Goal: Information Seeking & Learning: Learn about a topic

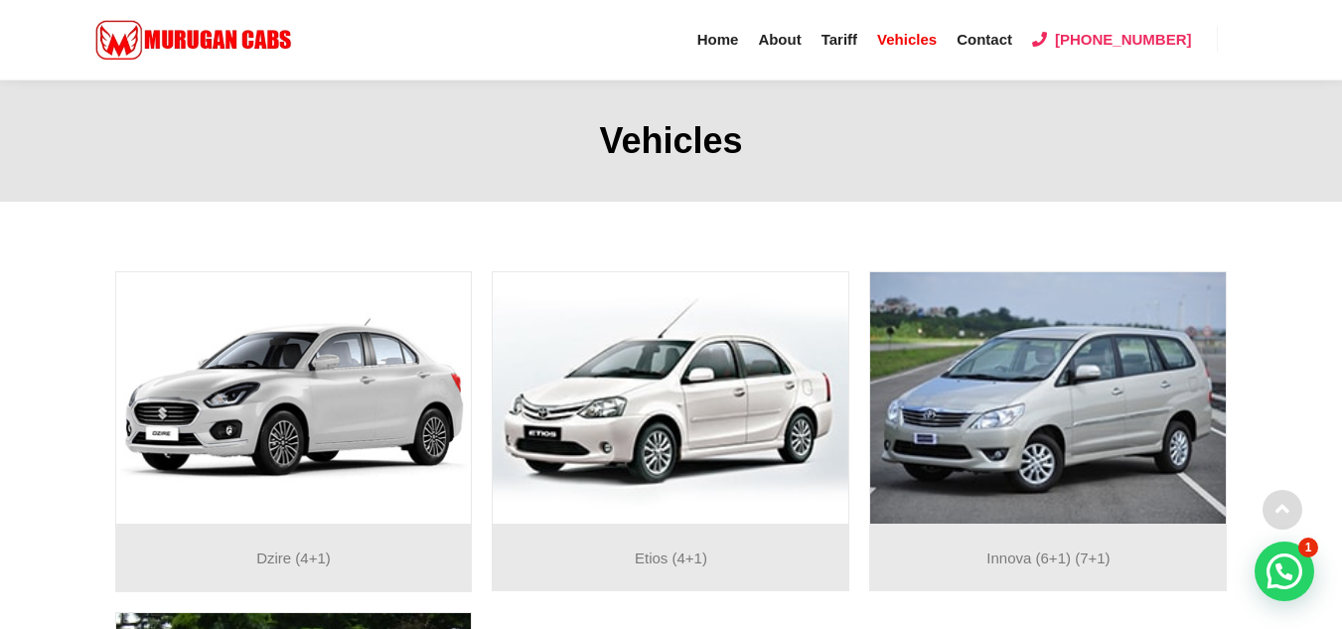
scroll to position [106, 0]
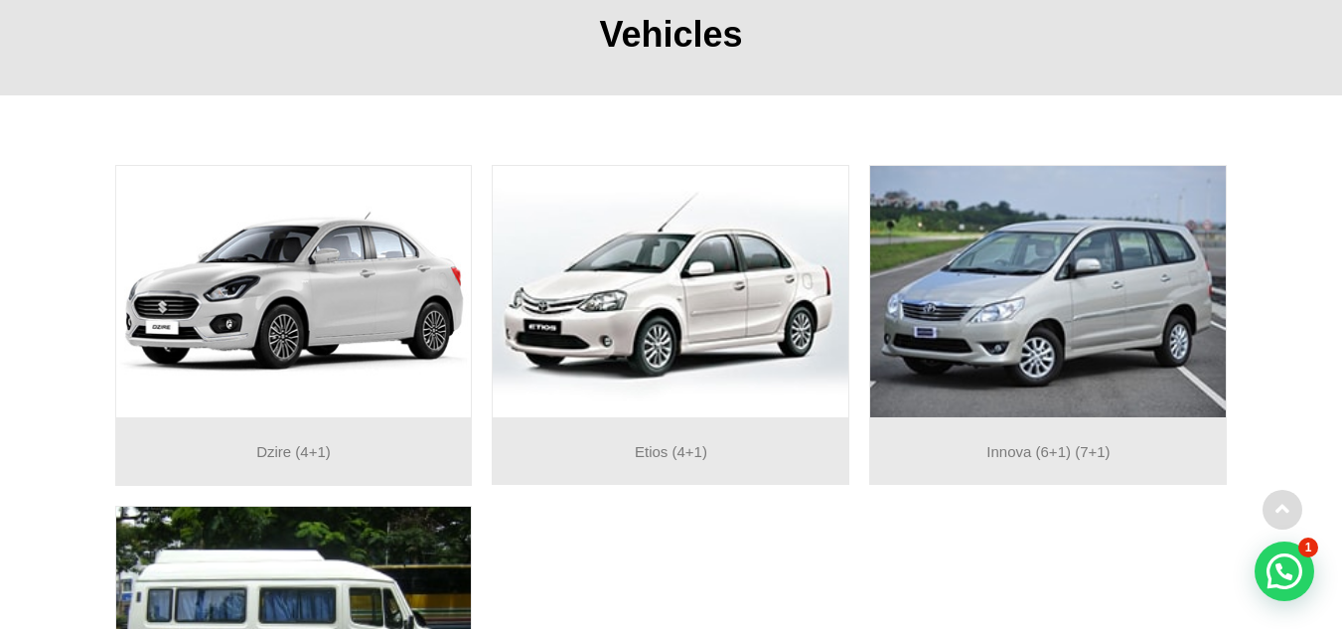
click at [1056, 434] on div "Innova (6+1) (7+1)" at bounding box center [1048, 452] width 358 height 68
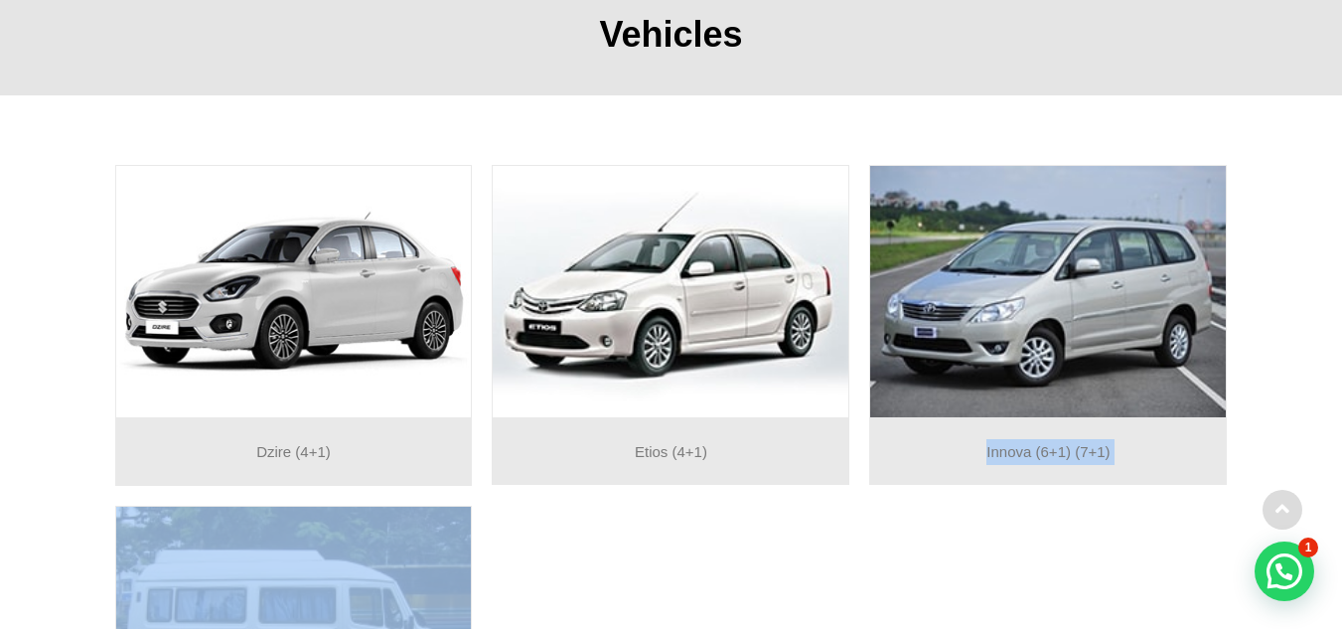
drag, startPoint x: 0, startPoint y: 0, endPoint x: 840, endPoint y: 530, distance: 992.6
click at [840, 530] on div "Dzire (4+1) Etios (4+1) Innova (6+1) (7+1) Tempo Traveller (11+1) (12+1) (13+1)" at bounding box center [671, 496] width 1133 height 682
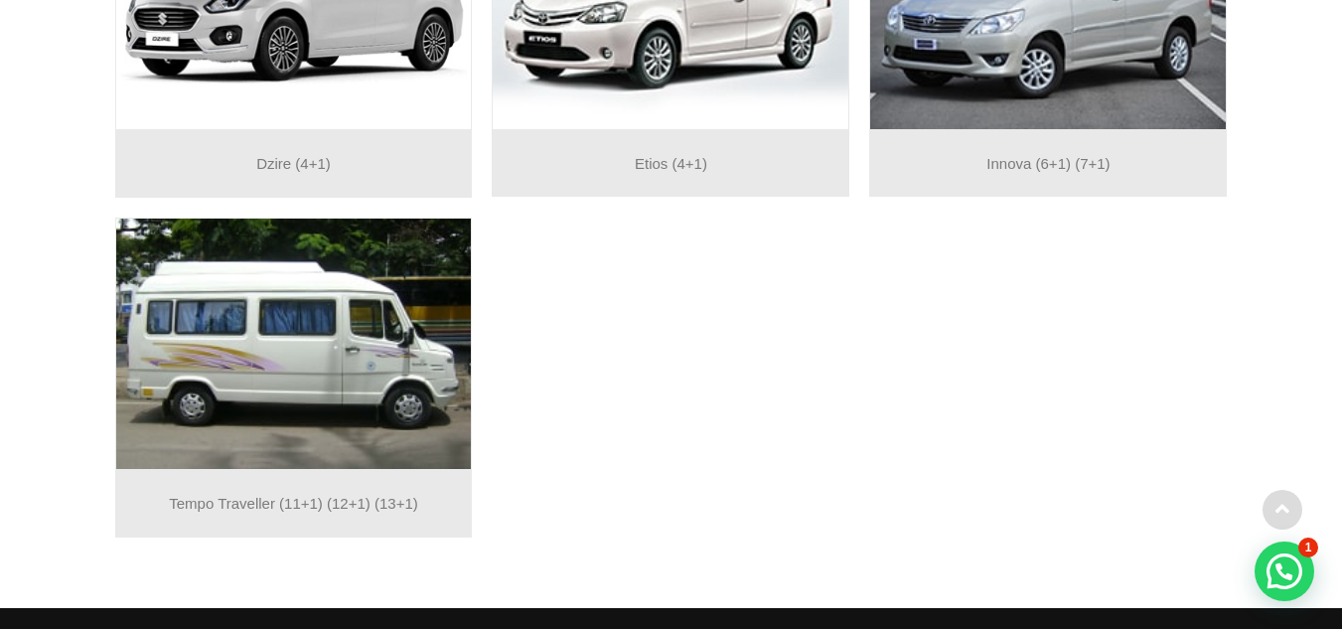
scroll to position [395, 0]
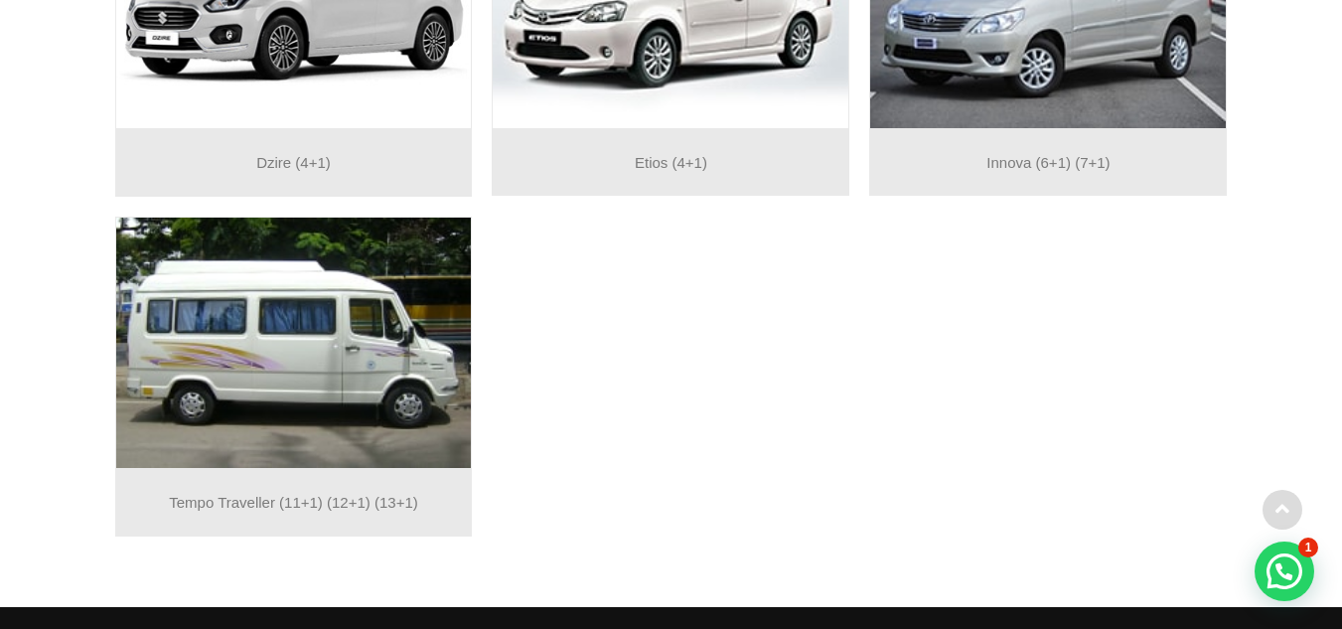
click at [372, 382] on img at bounding box center [294, 343] width 356 height 251
click at [326, 507] on p "Tempo Traveller (11+1) (12+1) (13+1)" at bounding box center [294, 503] width 336 height 26
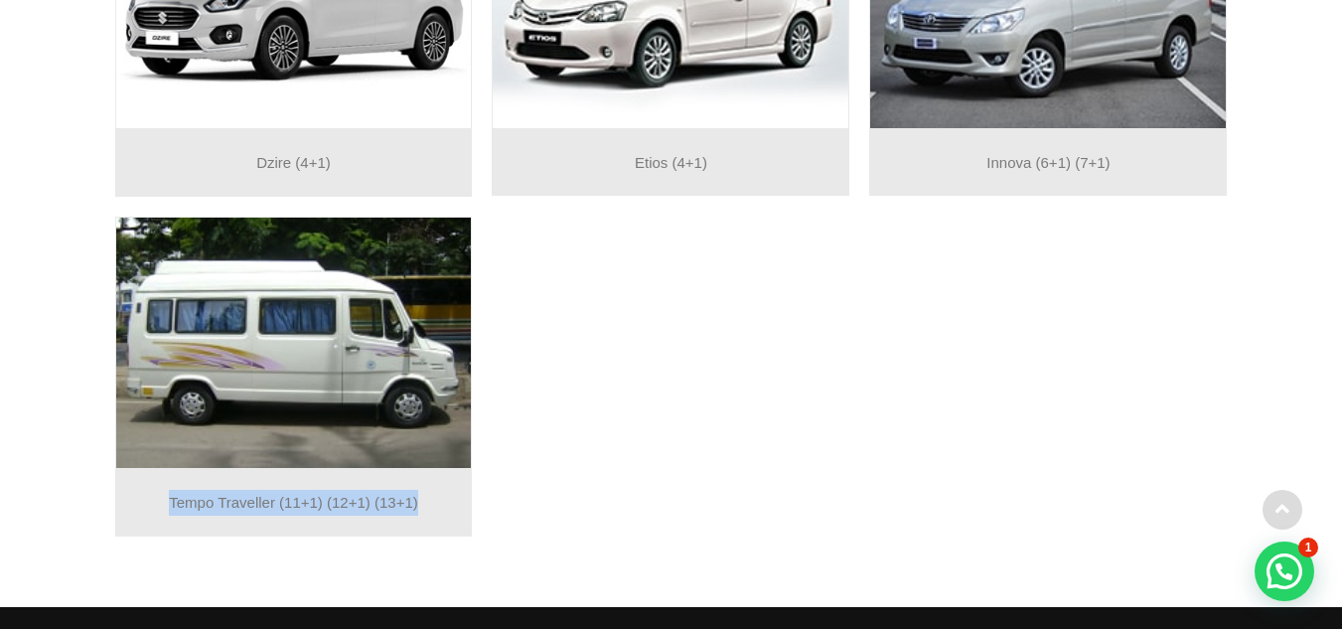
click at [326, 507] on p "Tempo Traveller (11+1) (12+1) (13+1)" at bounding box center [294, 503] width 336 height 26
drag, startPoint x: 326, startPoint y: 507, endPoint x: 181, endPoint y: 469, distance: 149.9
click at [181, 469] on div "Tempo Traveller (11+1) (12+1) (13+1)" at bounding box center [294, 503] width 358 height 68
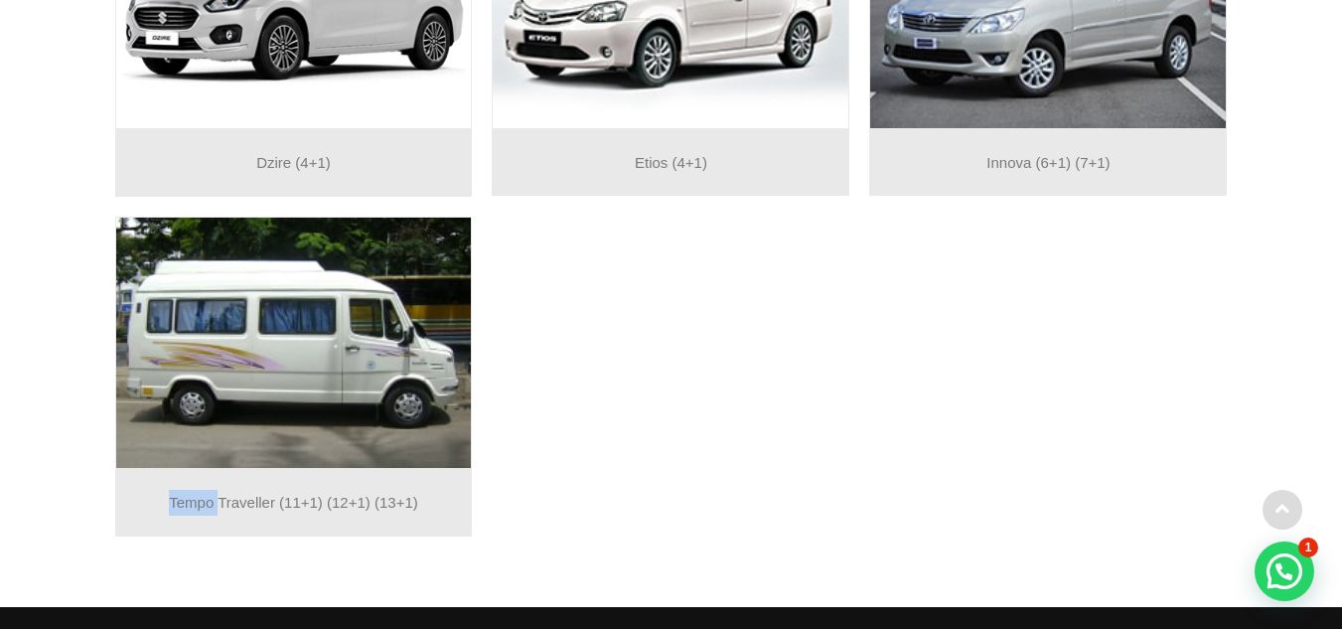
click at [218, 377] on img at bounding box center [294, 343] width 356 height 251
drag, startPoint x: 218, startPoint y: 377, endPoint x: 435, endPoint y: 452, distance: 230.3
click at [435, 452] on img at bounding box center [294, 343] width 356 height 251
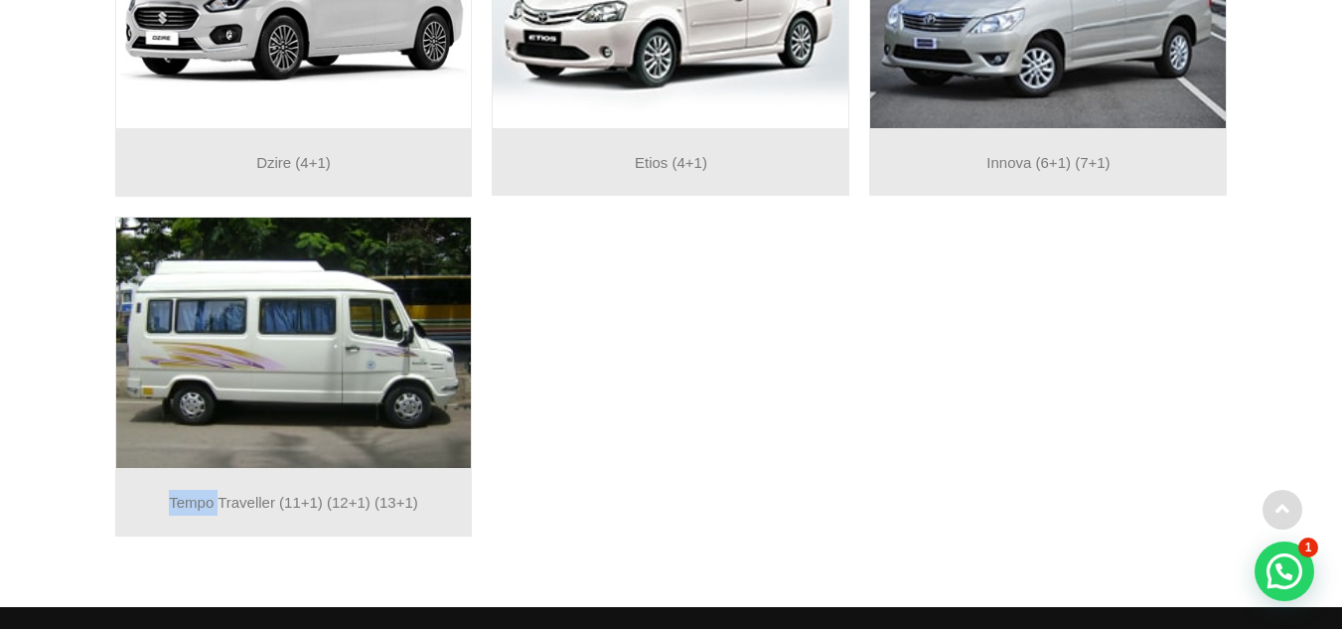
click at [435, 452] on img at bounding box center [294, 343] width 356 height 251
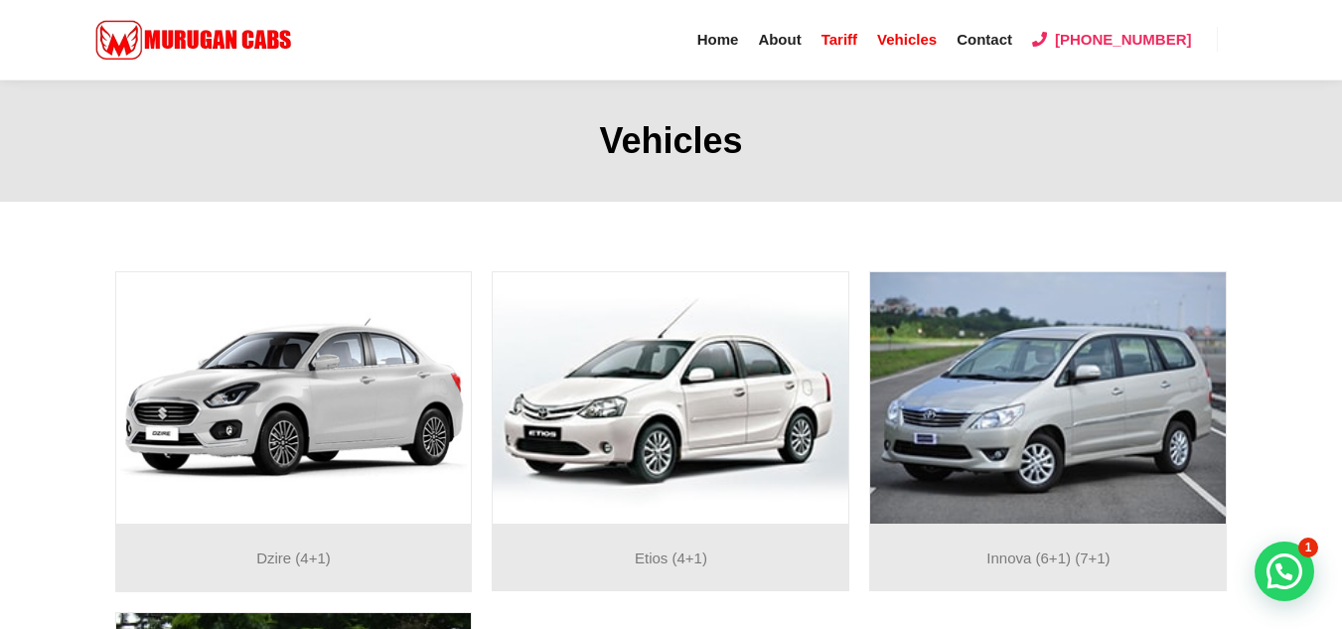
click at [857, 41] on span "Tariff" at bounding box center [840, 39] width 36 height 17
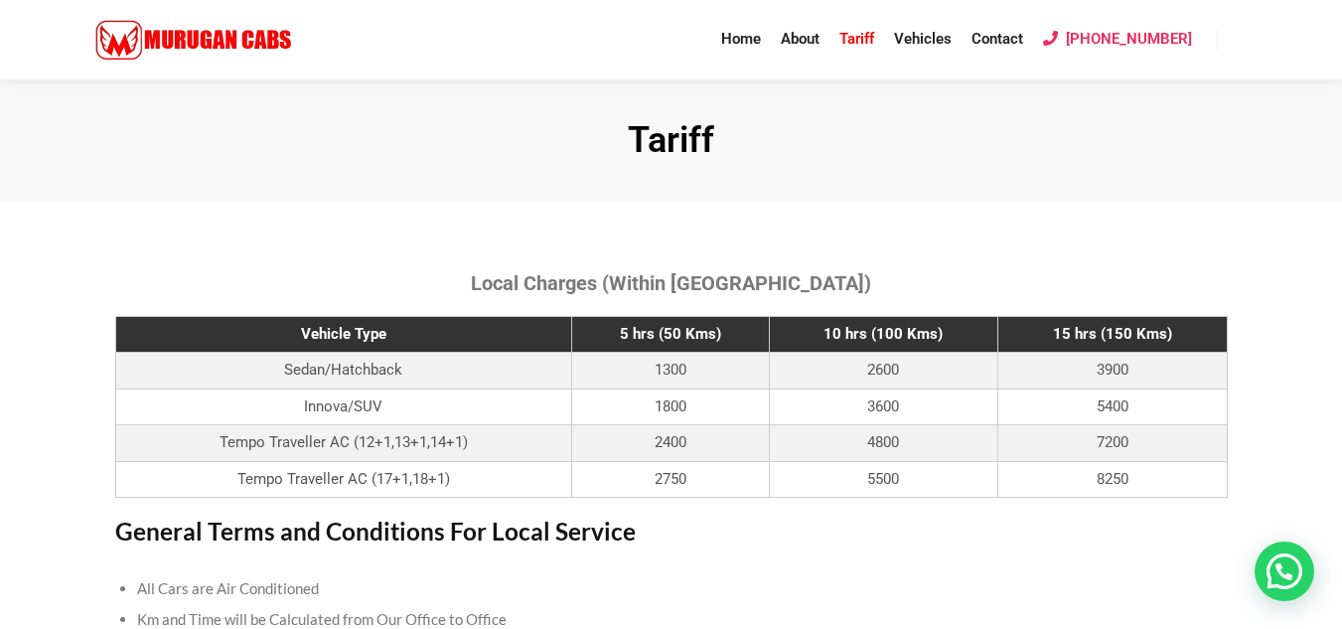
click at [1202, 468] on td "8250" at bounding box center [1112, 479] width 229 height 37
